Goal: Task Accomplishment & Management: Use online tool/utility

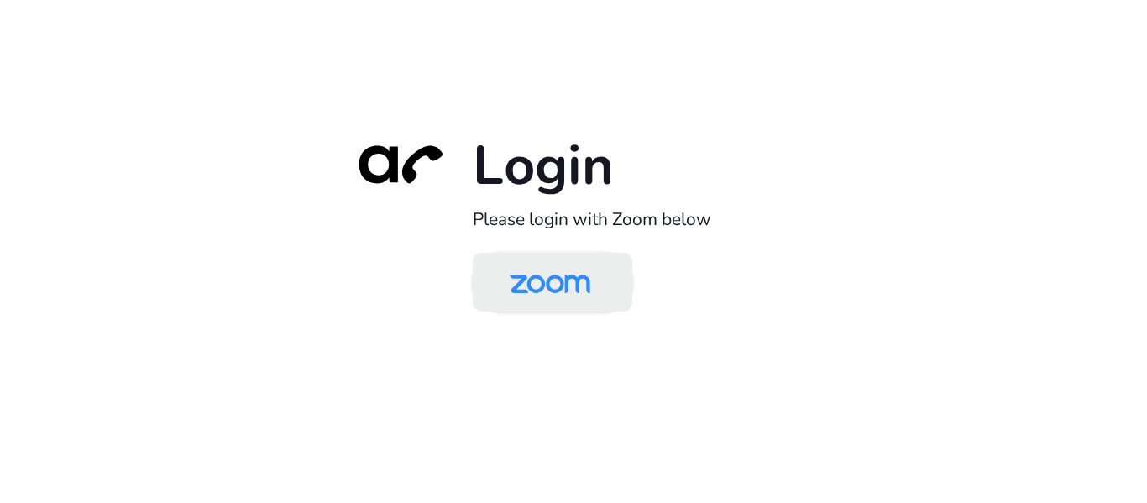
click at [567, 294] on img at bounding box center [550, 283] width 116 height 55
click at [573, 299] on img at bounding box center [550, 283] width 116 height 55
